Goal: Information Seeking & Learning: Learn about a topic

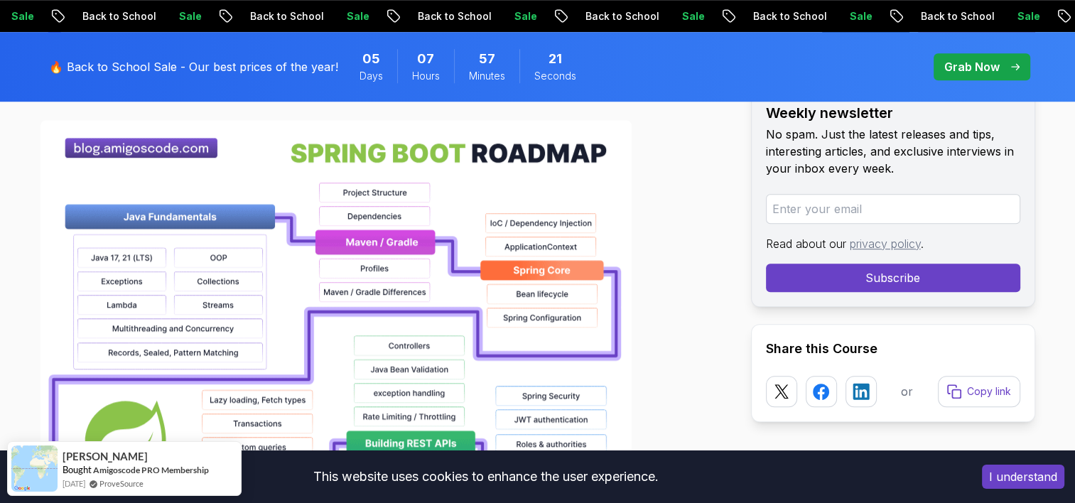
scroll to position [1032, 0]
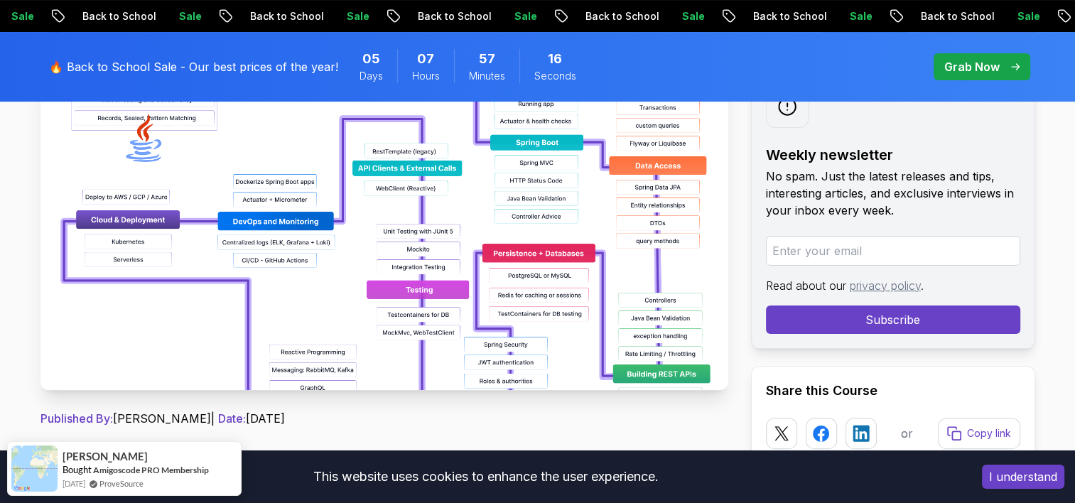
scroll to position [309, 0]
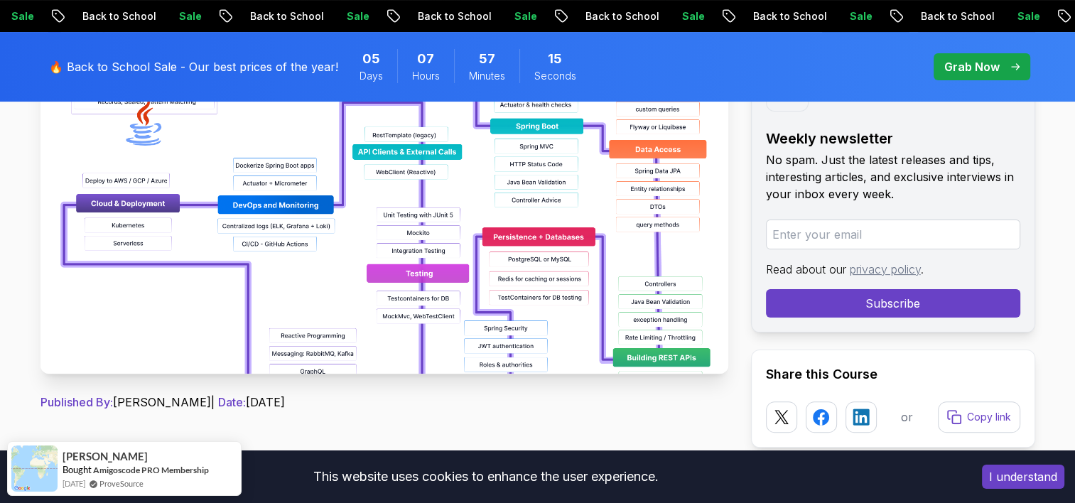
click at [182, 241] on img at bounding box center [385, 214] width 688 height 320
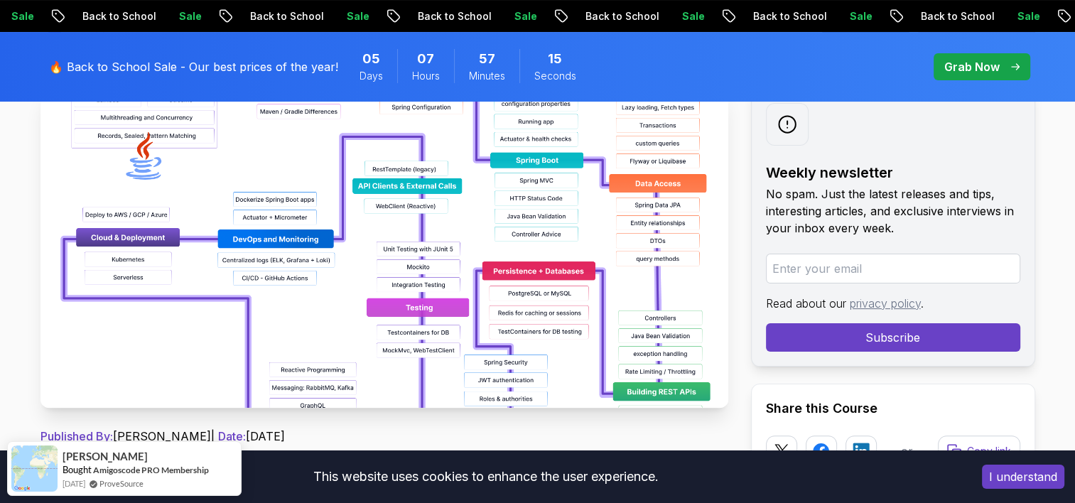
scroll to position [136, 0]
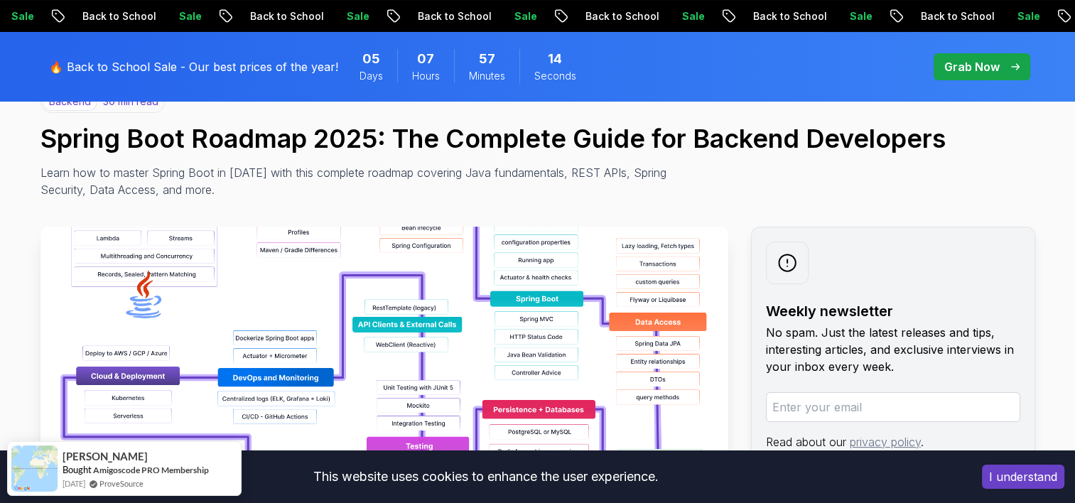
click at [182, 241] on img at bounding box center [385, 387] width 688 height 320
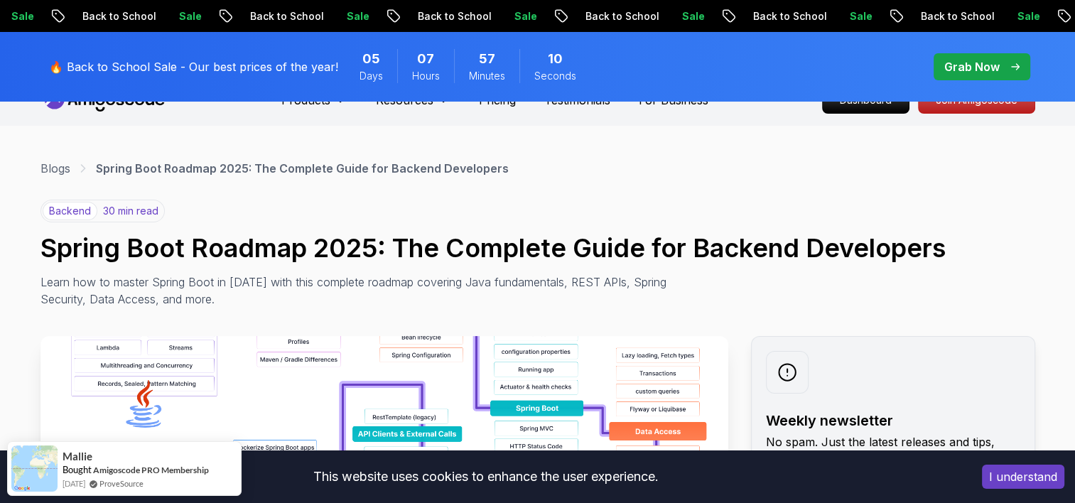
scroll to position [0, 0]
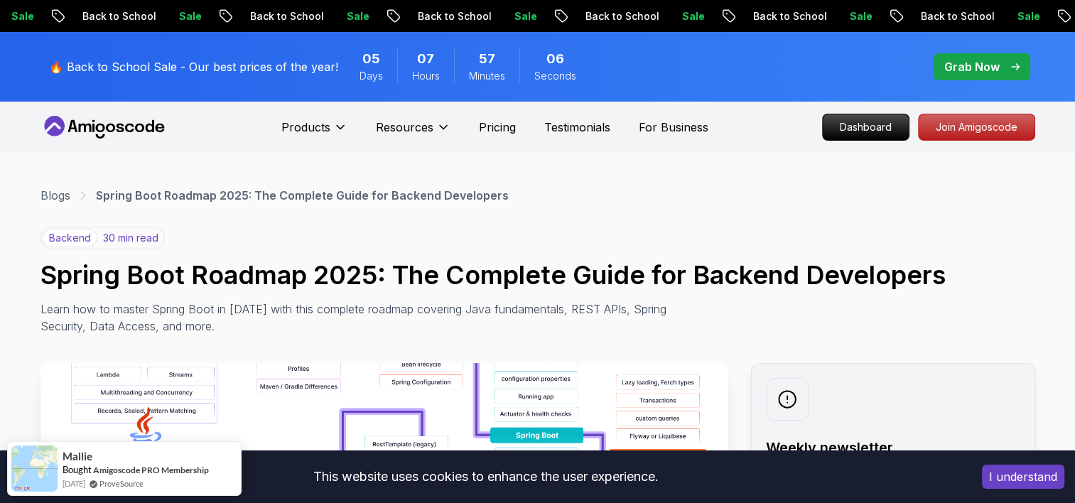
click at [104, 122] on icon at bounding box center [105, 127] width 128 height 23
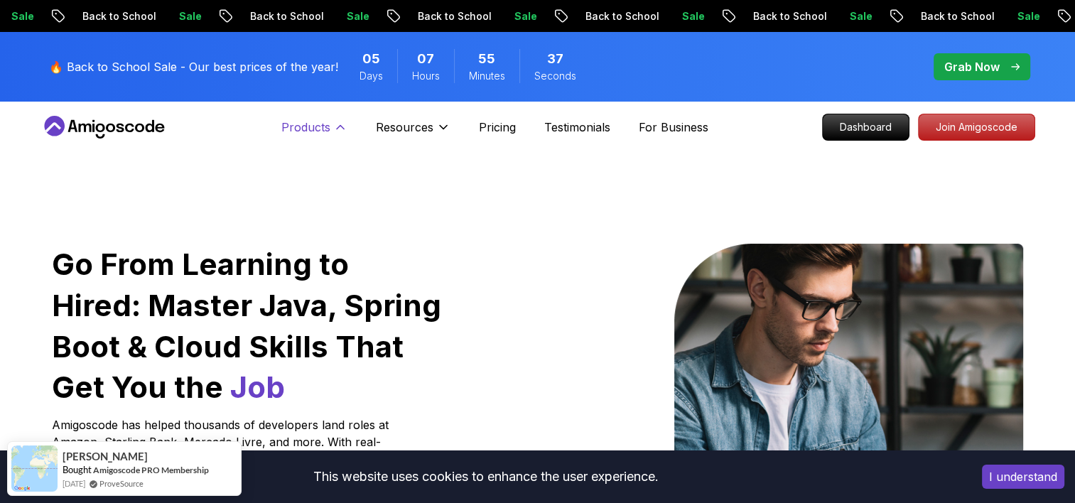
click at [340, 131] on icon at bounding box center [340, 127] width 14 height 14
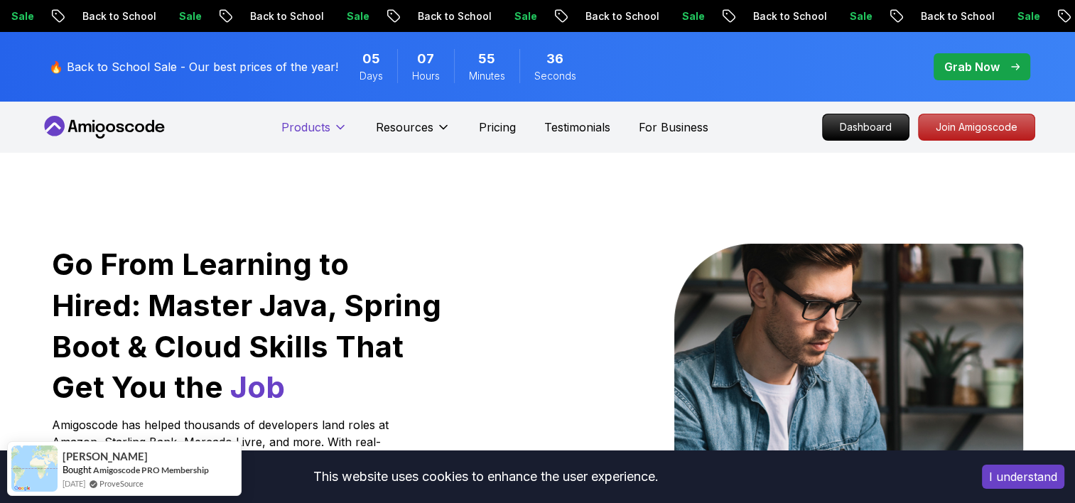
click at [340, 131] on icon at bounding box center [340, 127] width 14 height 14
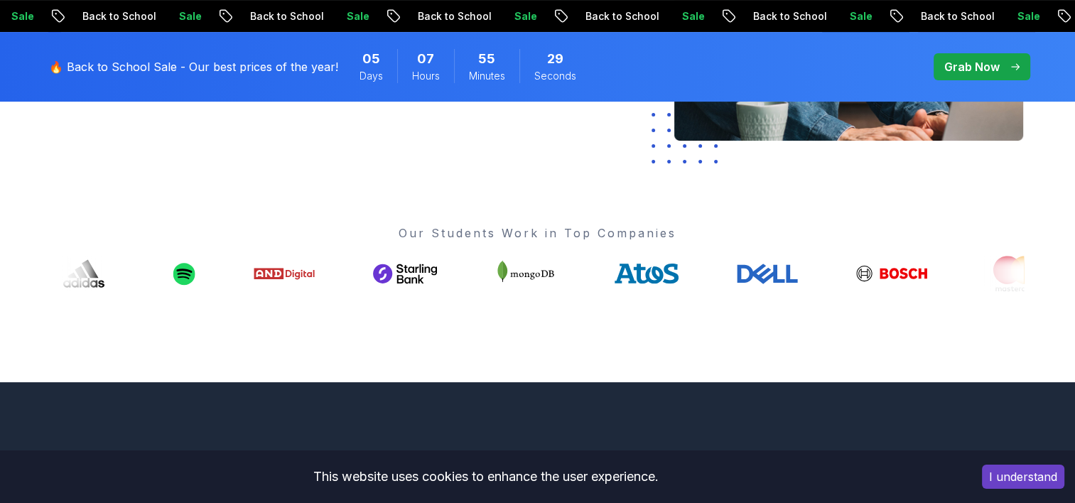
scroll to position [463, 0]
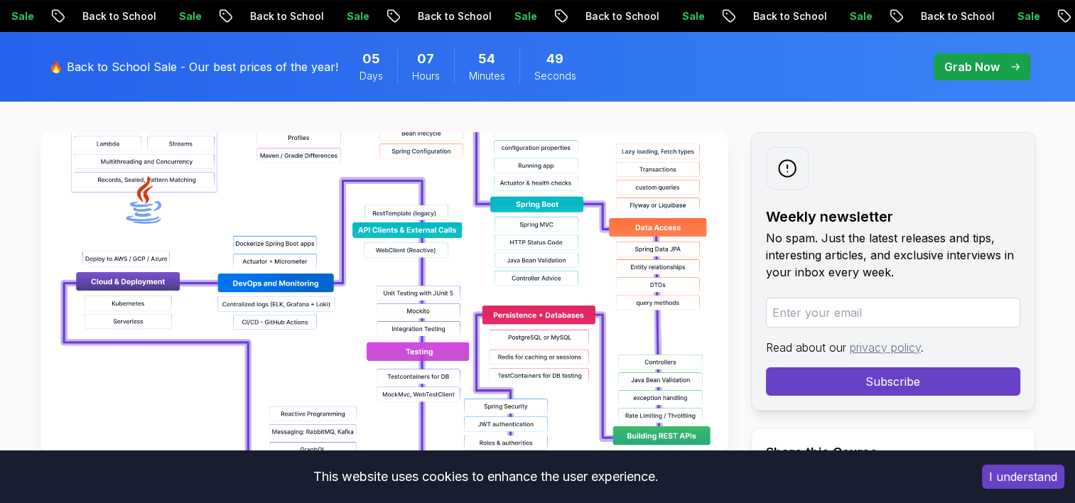
scroll to position [232, 0]
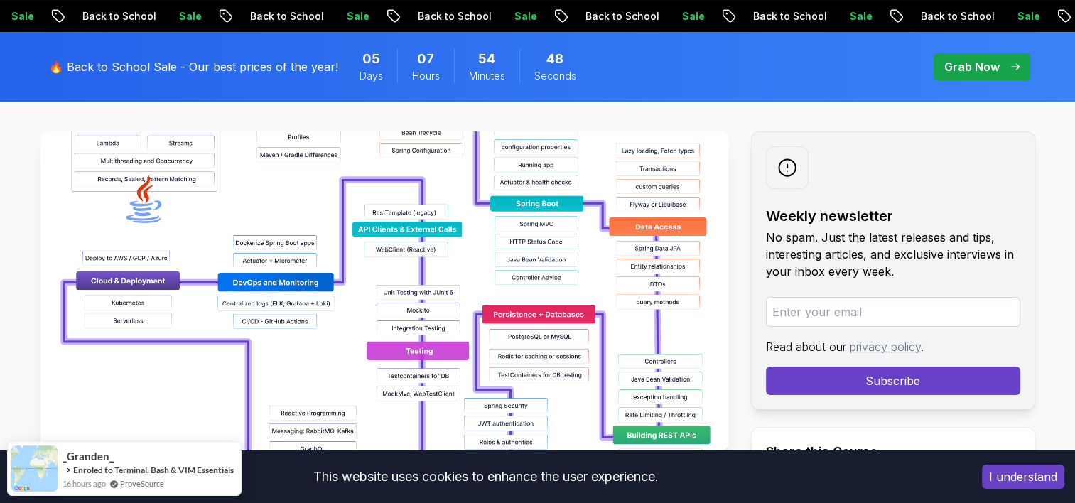
click at [409, 203] on img at bounding box center [385, 291] width 688 height 320
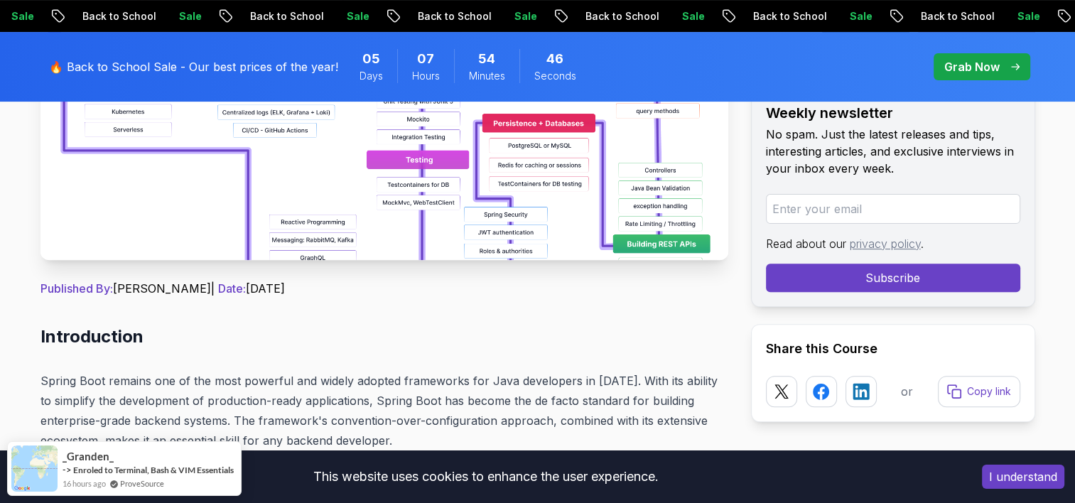
scroll to position [442, 0]
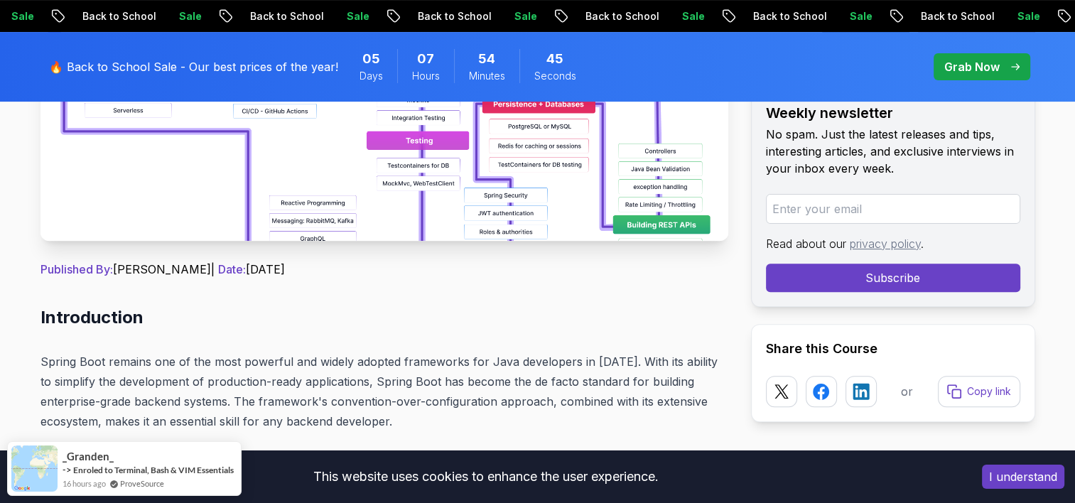
click at [373, 148] on img at bounding box center [385, 81] width 688 height 320
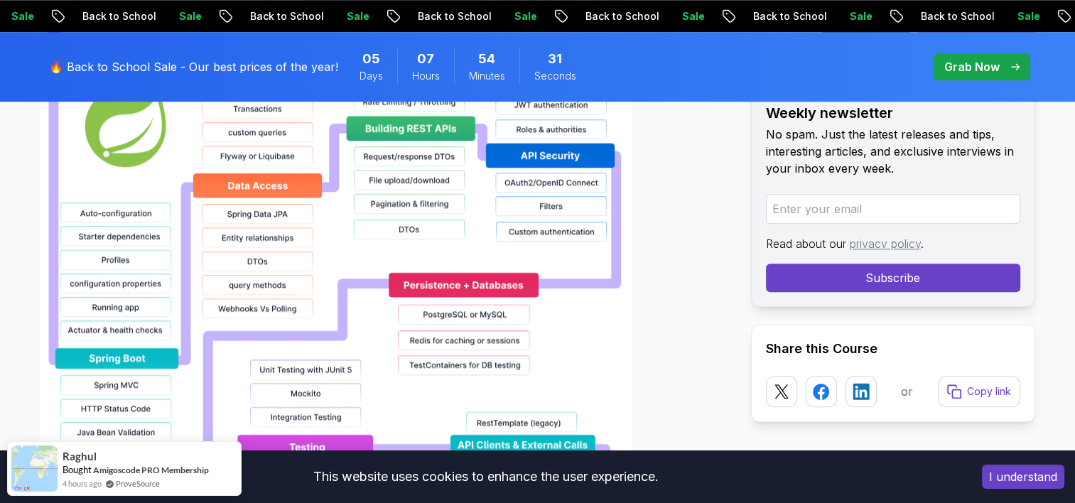
scroll to position [1268, 0]
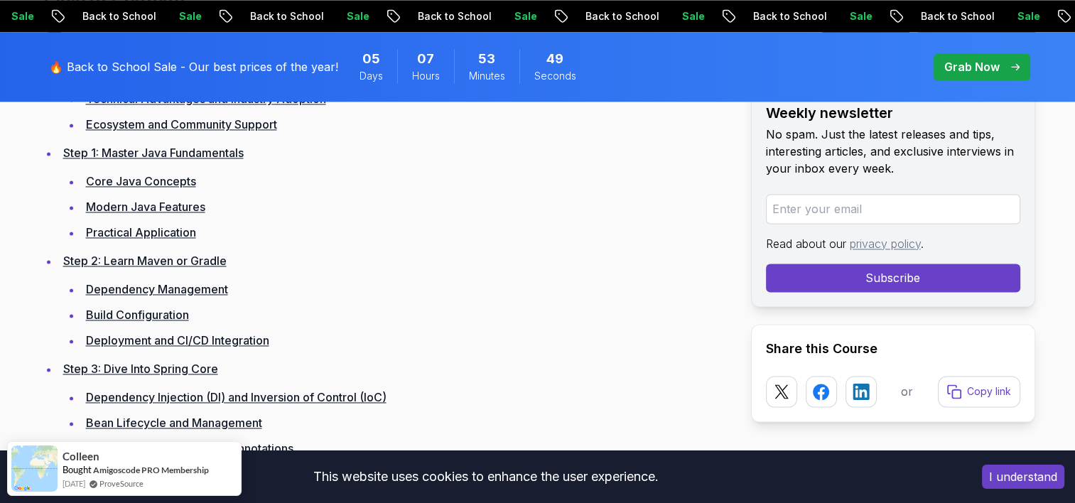
scroll to position [2137, 0]
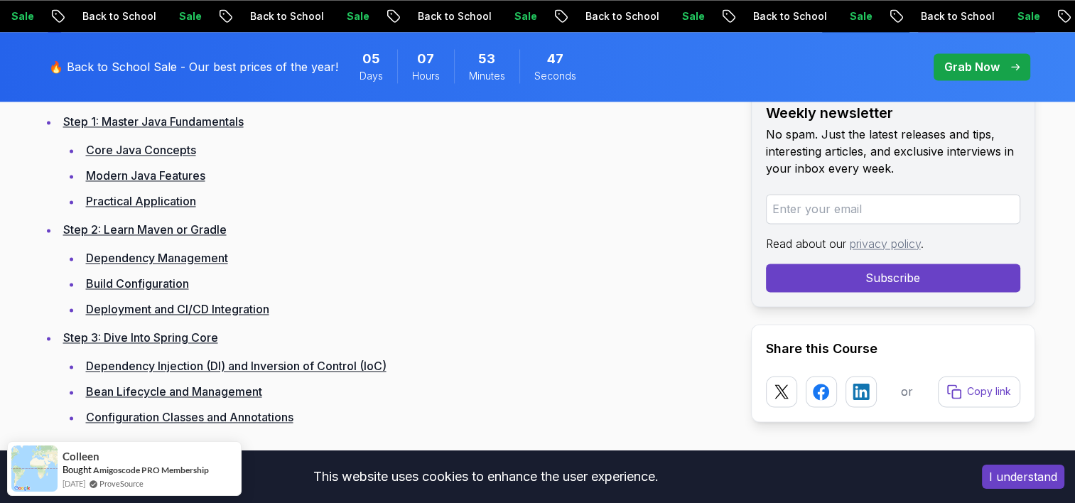
click at [146, 152] on link "Core Java Concepts" at bounding box center [141, 150] width 110 height 14
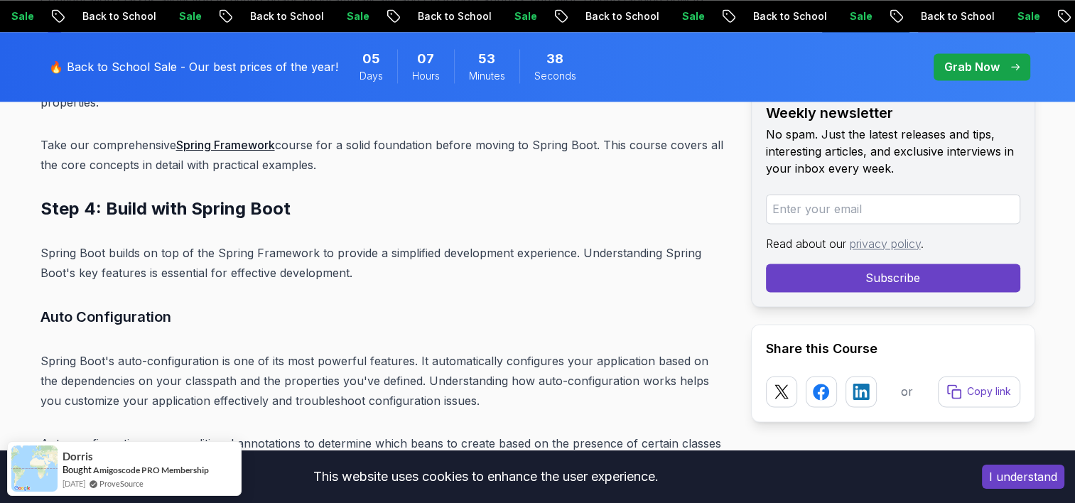
scroll to position [7459, 0]
click at [252, 137] on link "Spring Framework" at bounding box center [225, 144] width 99 height 14
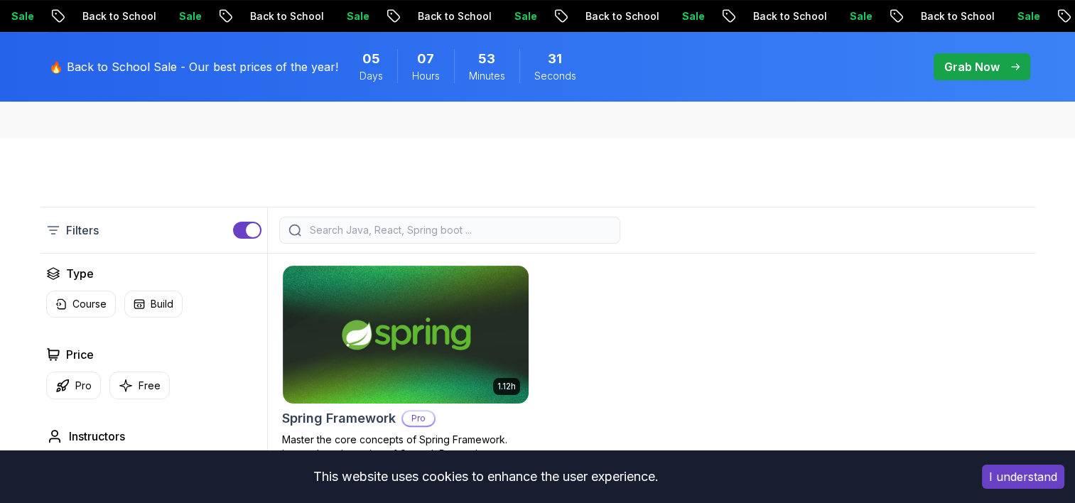
scroll to position [387, 0]
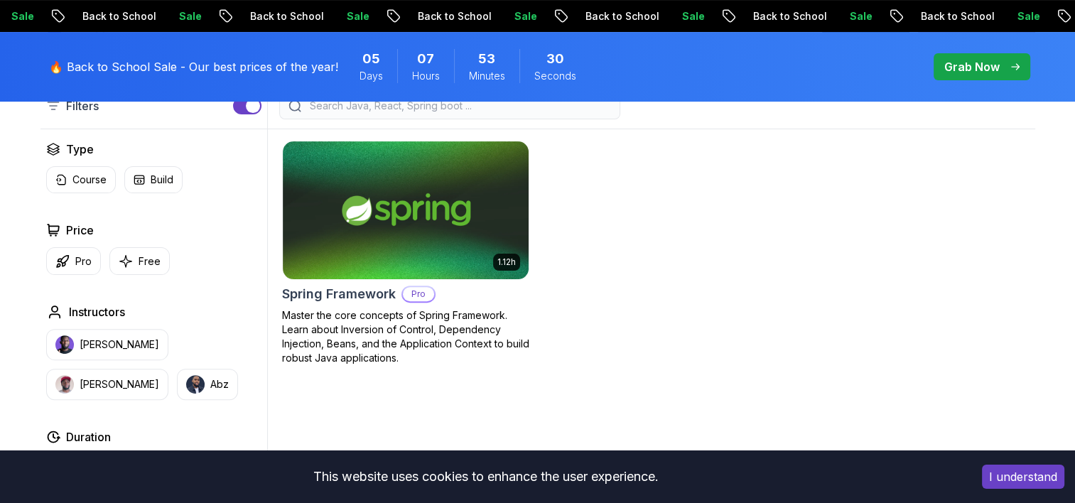
click at [460, 202] on img at bounding box center [406, 210] width 246 height 138
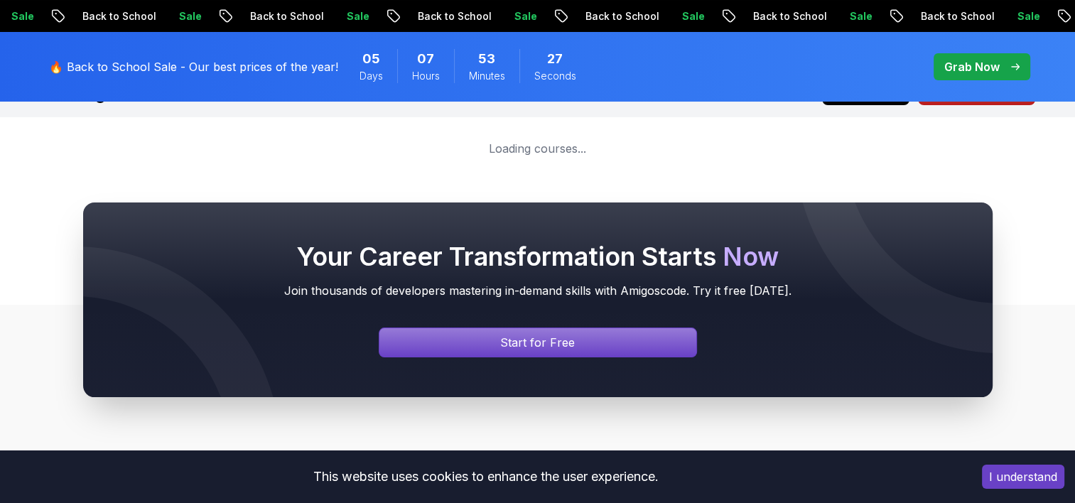
scroll to position [45, 0]
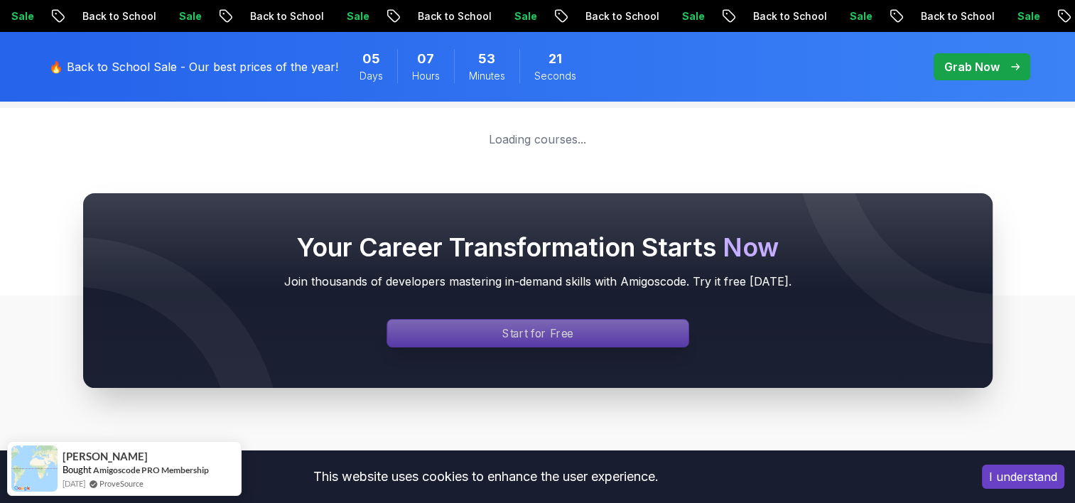
click at [510, 330] on p "Start for Free" at bounding box center [537, 333] width 71 height 16
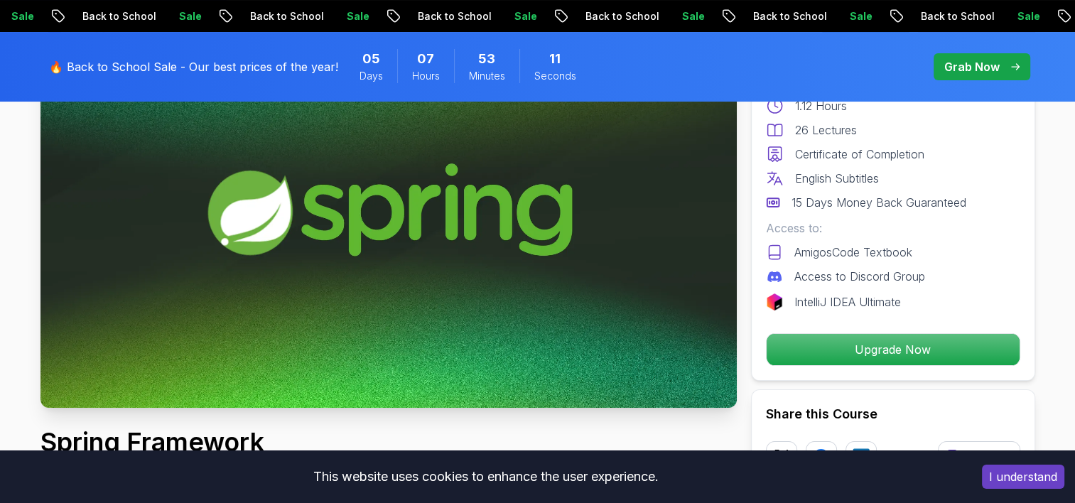
scroll to position [259, 0]
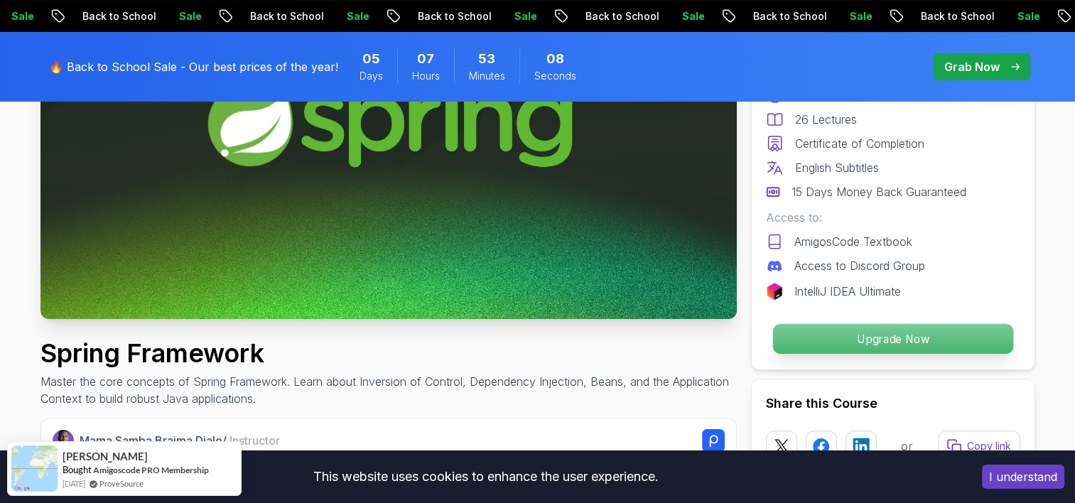
click at [849, 344] on p "Upgrade Now" at bounding box center [892, 339] width 240 height 30
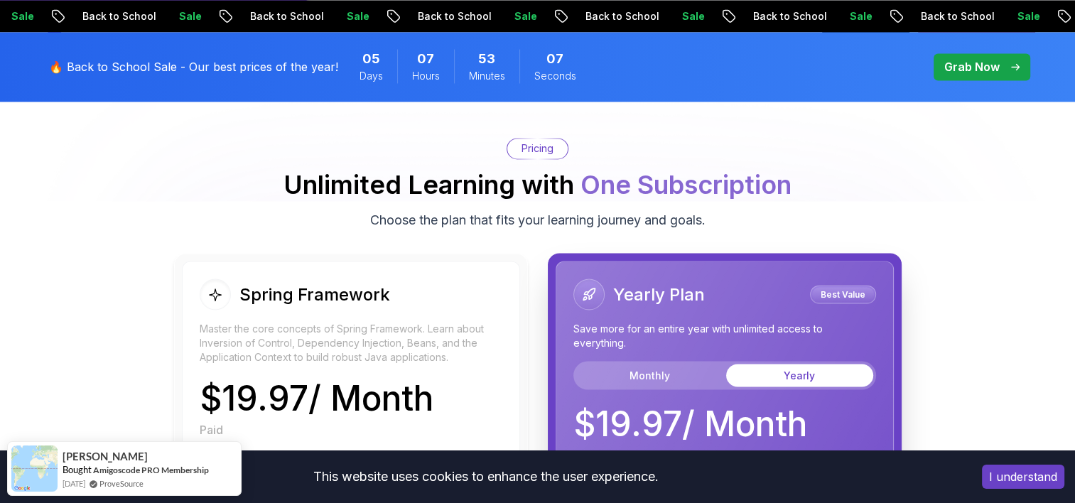
scroll to position [2512, 0]
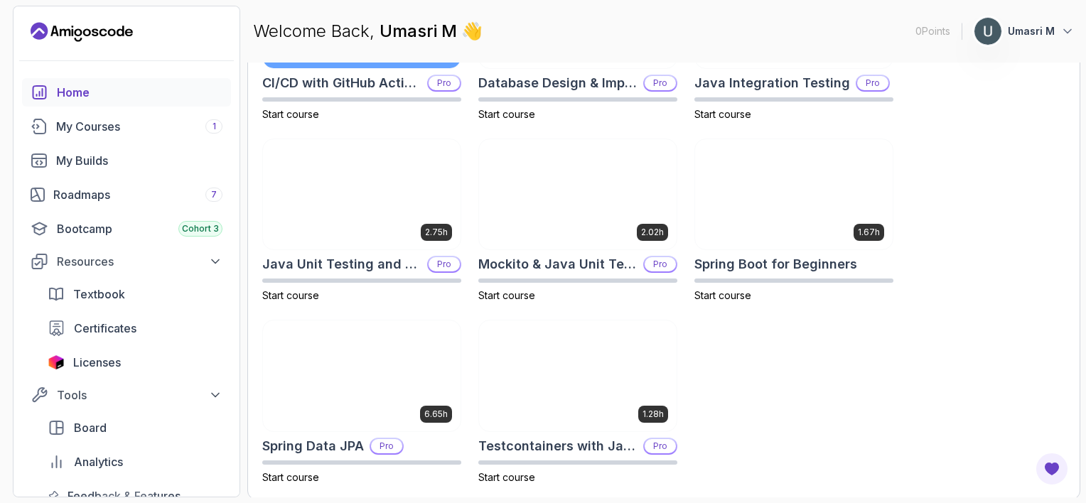
scroll to position [549, 0]
